Goal: Task Accomplishment & Management: Complete application form

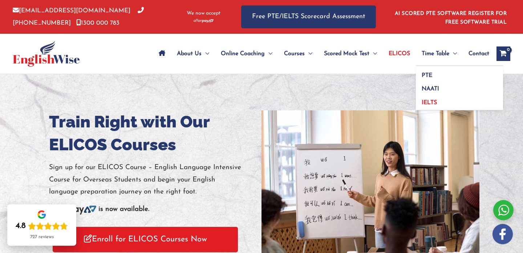
click at [429, 106] on link "IELTS" at bounding box center [459, 101] width 87 height 17
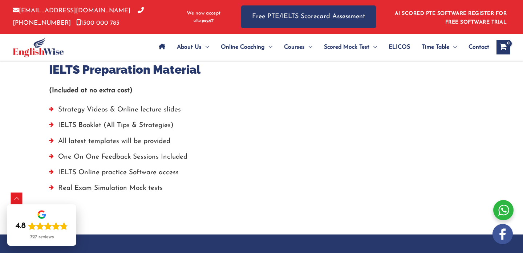
scroll to position [534, 0]
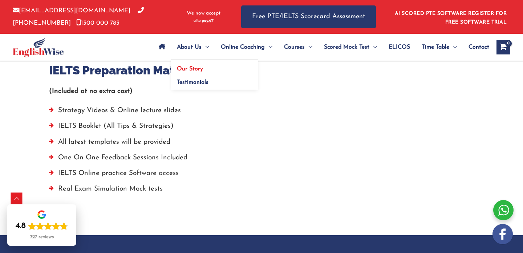
click at [195, 68] on span "Our Story" at bounding box center [190, 69] width 26 height 6
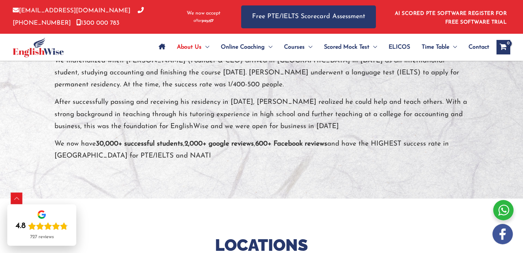
scroll to position [153, 0]
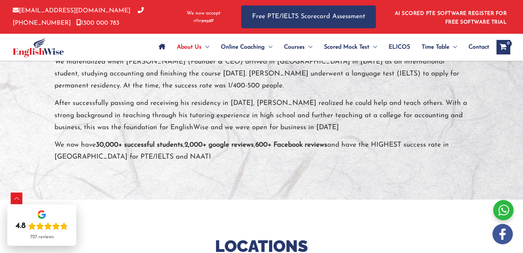
click at [477, 49] on span "Contact" at bounding box center [479, 47] width 21 height 25
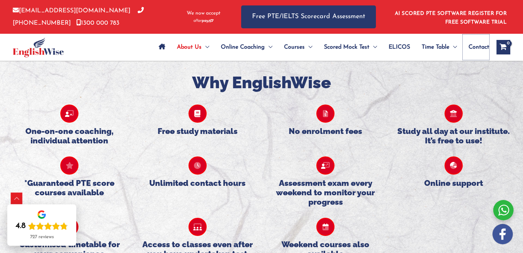
scroll to position [621, 0]
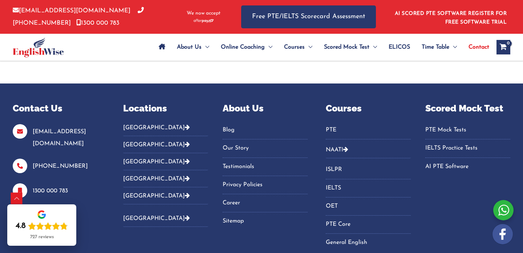
scroll to position [1756, 0]
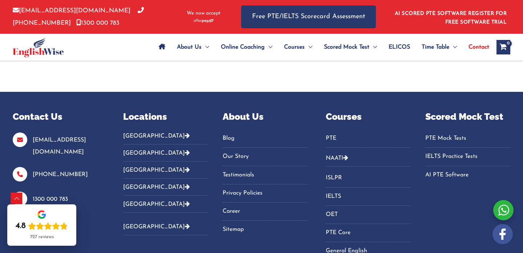
click at [230, 206] on link "Career" at bounding box center [265, 212] width 85 height 12
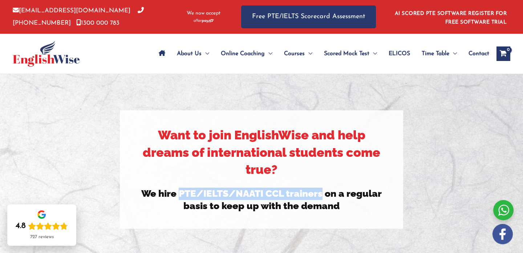
drag, startPoint x: 179, startPoint y: 193, endPoint x: 323, endPoint y: 194, distance: 143.5
click at [323, 194] on h3 "We hire PTE/IELTS/NAATI CCL trainers on a regular basis to keep up with the dem…" at bounding box center [261, 200] width 243 height 25
copy h3 "PTE/IELTS/NAATI CCL trainers"
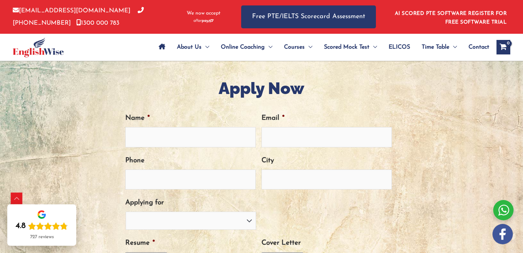
scroll to position [219, 0]
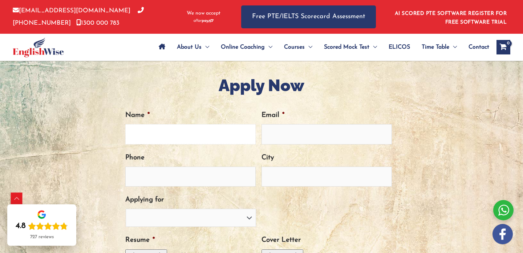
click at [205, 133] on input "Name *" at bounding box center [190, 134] width 130 height 20
click at [289, 136] on input "Email *" at bounding box center [327, 134] width 130 height 20
click at [225, 135] on input "Andrea" at bounding box center [190, 134] width 130 height 20
type input "Andrea Tibay"
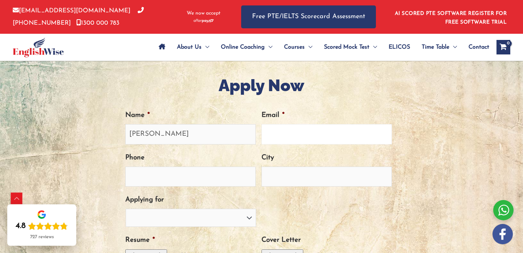
click at [273, 133] on input "Email *" at bounding box center [327, 134] width 130 height 20
type input "andrea.j.tibay@gmail.com"
type input "06302482505"
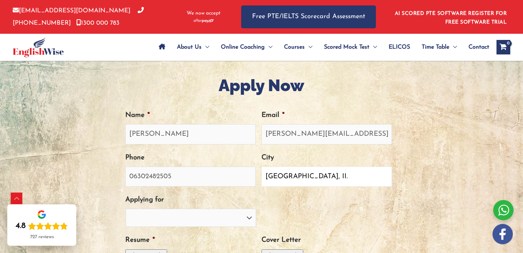
click at [319, 177] on input "Budapest, II." at bounding box center [327, 177] width 130 height 20
type input "Budapest"
click at [234, 175] on input "06302482505" at bounding box center [190, 177] width 130 height 20
type input "0"
type input "+36309620972"
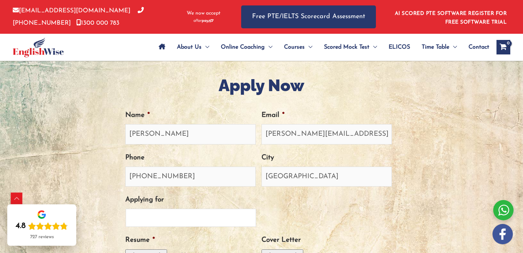
click at [191, 214] on select "PTE Trainer IELTS Trainer NAATI Trainer OET Trainer PTE/NAATI/IELTS Sales Consu…" at bounding box center [191, 218] width 130 height 18
select select "IELTS Trainer"
click at [126, 209] on select "PTE Trainer IELTS Trainer NAATI Trainer OET Trainer PTE/NAATI/IELTS Sales Consu…" at bounding box center [191, 218] width 130 height 18
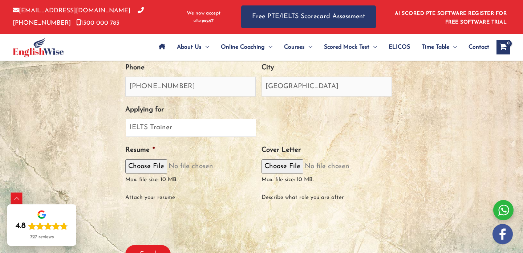
scroll to position [310, 0]
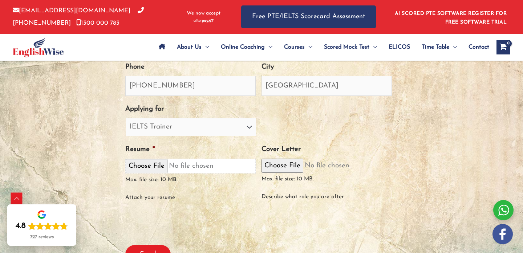
click at [146, 165] on input "Resume *" at bounding box center [190, 166] width 130 height 15
type input "C:\fakepath\CV - Andrea Tibay .pdf"
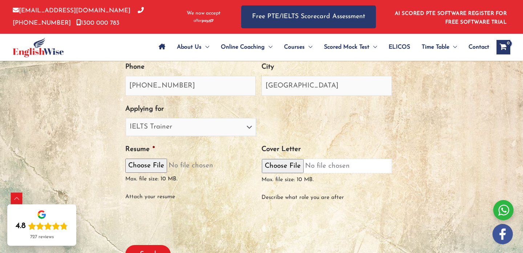
click at [278, 167] on input "Cover Letter" at bounding box center [327, 166] width 130 height 15
type input "C:\fakepath\Cover letter.docx"
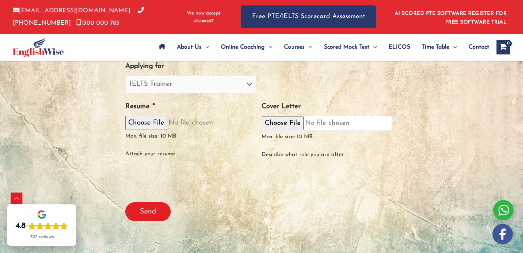
scroll to position [356, 0]
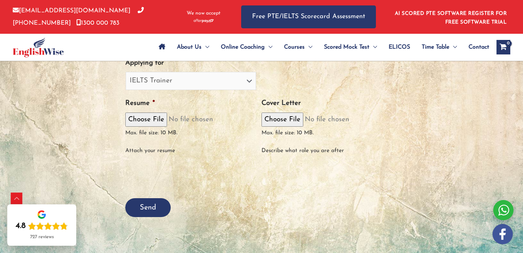
click at [145, 208] on input "Send" at bounding box center [147, 207] width 45 height 19
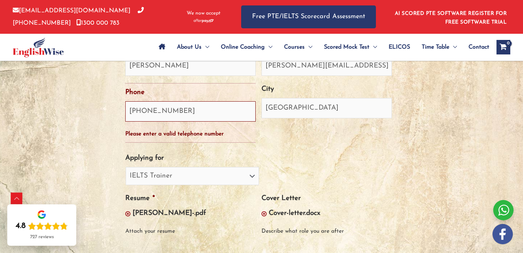
scroll to position [285, 0]
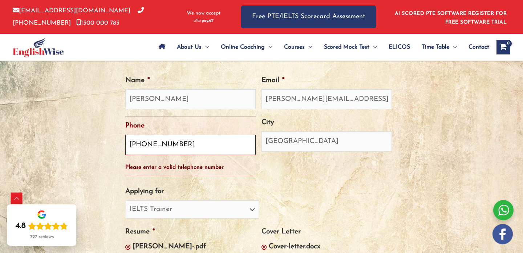
click at [191, 142] on input "+36309620972" at bounding box center [190, 145] width 130 height 20
click at [177, 145] on input "+36309620972" at bounding box center [190, 145] width 130 height 20
type input "+"
type input "0036309620972"
click at [289, 181] on ul "Comments This field is for validation purposes and should be left unchanged. Na…" at bounding box center [261, 186] width 272 height 239
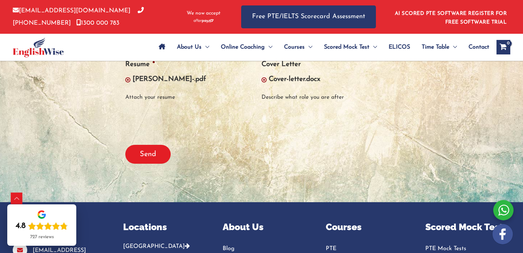
scroll to position [401, 0]
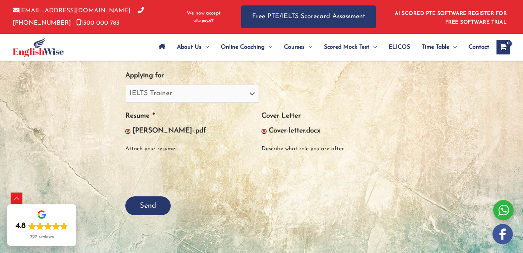
click at [150, 206] on input "Send" at bounding box center [147, 206] width 45 height 19
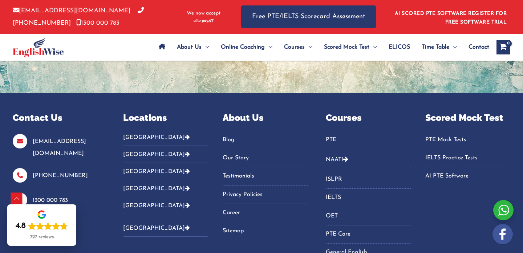
scroll to position [0, 0]
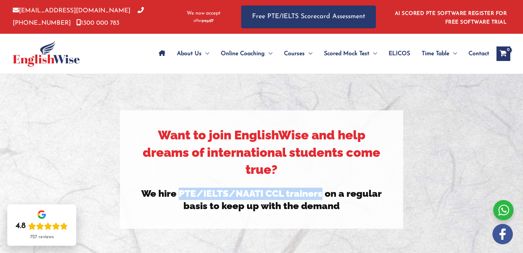
drag, startPoint x: 181, startPoint y: 194, endPoint x: 324, endPoint y: 193, distance: 142.8
click at [324, 193] on h3 "We hire PTE/IELTS/NAATI CCL trainers on a regular basis to keep up with the dem…" at bounding box center [261, 200] width 243 height 25
copy h3 "PTE/IELTS/NAATI CCL trainers"
click at [186, 74] on span "Our Story" at bounding box center [190, 76] width 26 height 6
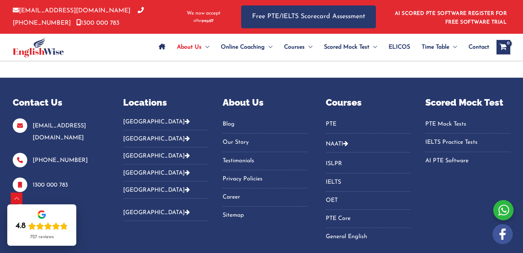
scroll to position [1243, 0]
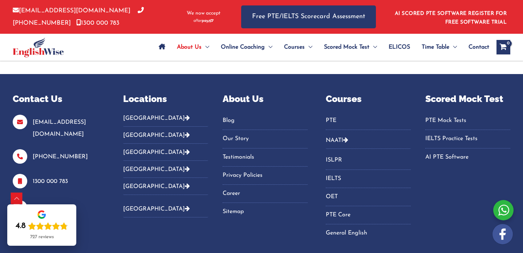
click at [332, 115] on link "PTE" at bounding box center [368, 121] width 85 height 12
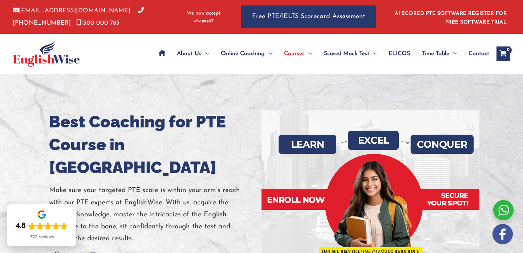
click at [401, 55] on span "ELICOS" at bounding box center [399, 53] width 21 height 25
